Goal: Transaction & Acquisition: Purchase product/service

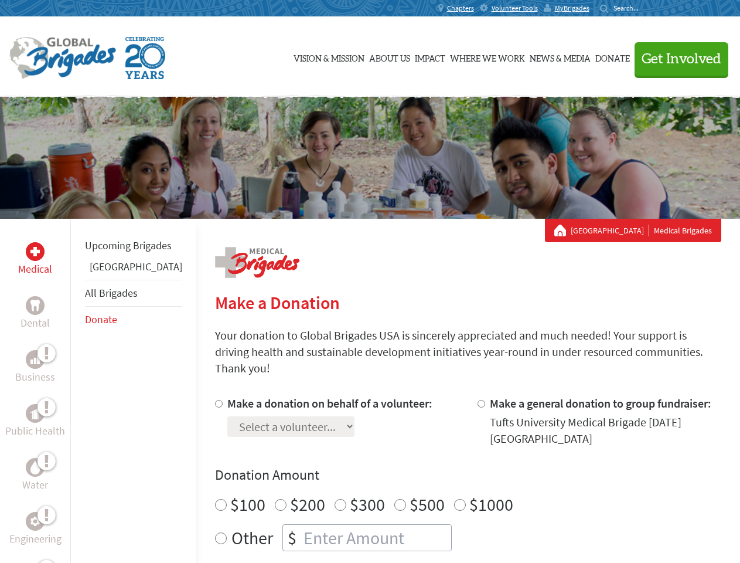
click at [647, 8] on div "Search for:" at bounding box center [623, 8] width 47 height 9
click at [676, 59] on span "Get Involved" at bounding box center [682, 59] width 80 height 14
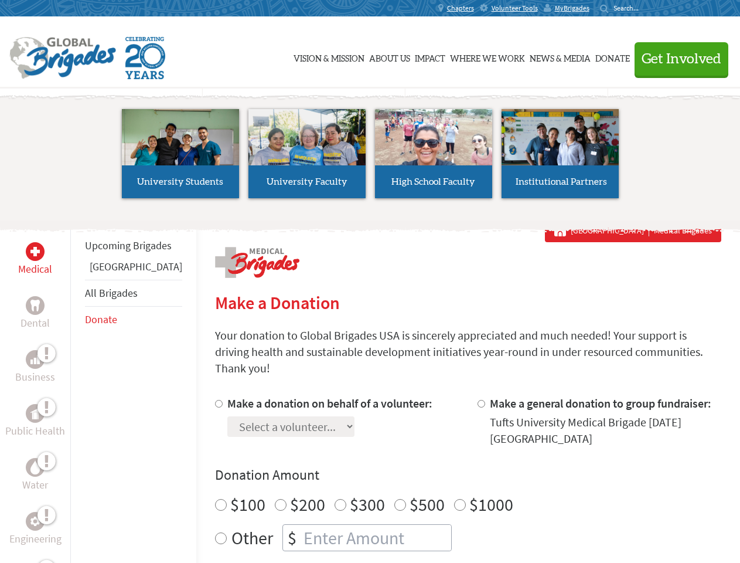
click at [370, 158] on li "High School Faculty" at bounding box center [433, 154] width 127 height 108
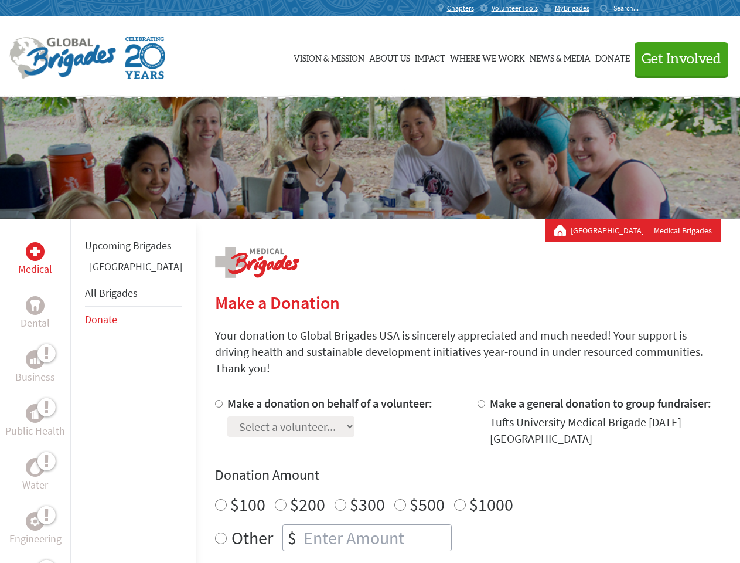
click at [77, 390] on div "Upcoming Brigades Belize All Brigades Donate" at bounding box center [133, 500] width 126 height 563
click at [469, 493] on label "$1000" at bounding box center [491, 504] width 44 height 22
click at [454, 499] on input "$1000" at bounding box center [460, 505] width 12 height 12
radio input "true"
click at [215, 400] on input "Make a donation on behalf of a volunteer:" at bounding box center [219, 404] width 8 height 8
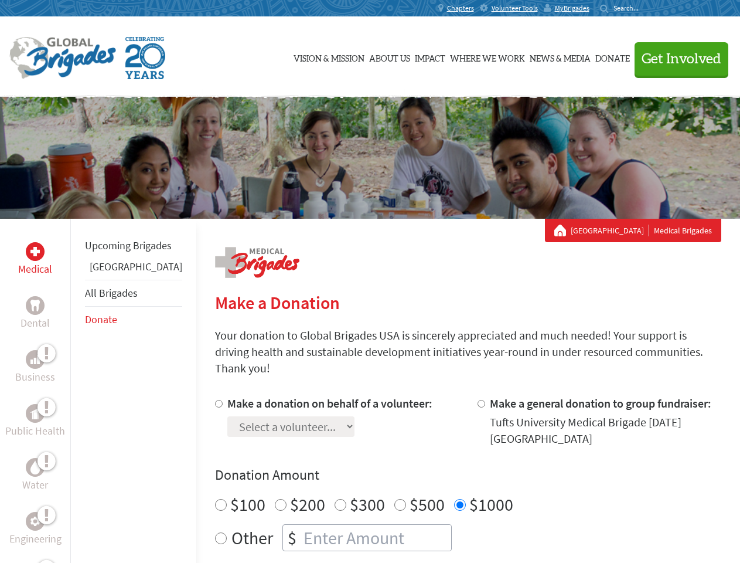
radio input "true"
click at [478, 400] on input "Make a general donation to group fundraiser:" at bounding box center [482, 404] width 8 height 8
radio input "true"
